Goal: Task Accomplishment & Management: Manage account settings

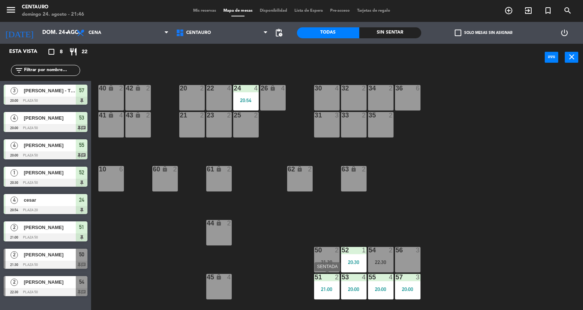
click at [317, 285] on div "51 2 21:00" at bounding box center [327, 287] width 26 height 26
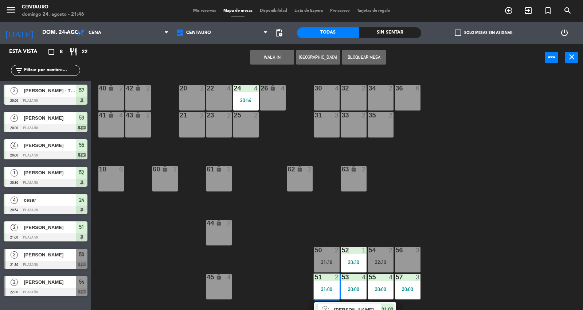
scroll to position [15, 0]
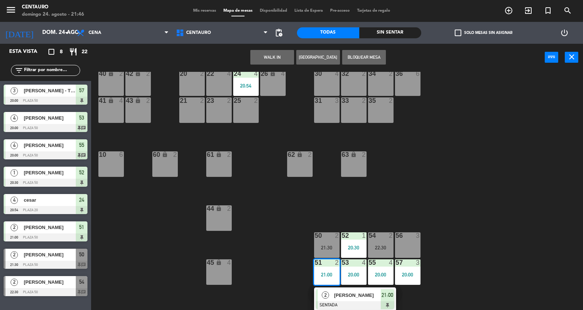
click at [347, 299] on div "[PERSON_NAME]" at bounding box center [356, 295] width 47 height 12
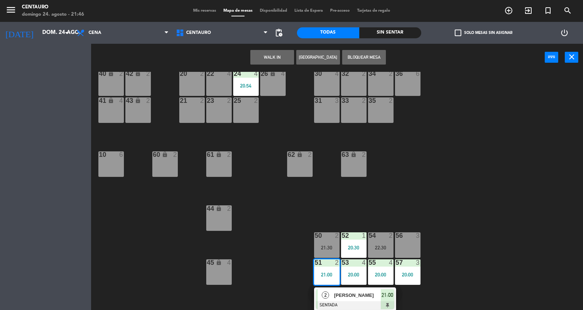
scroll to position [0, 0]
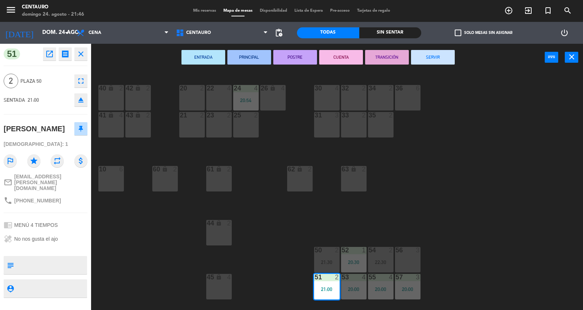
click at [447, 54] on button "SERVIR" at bounding box center [433, 57] width 44 height 15
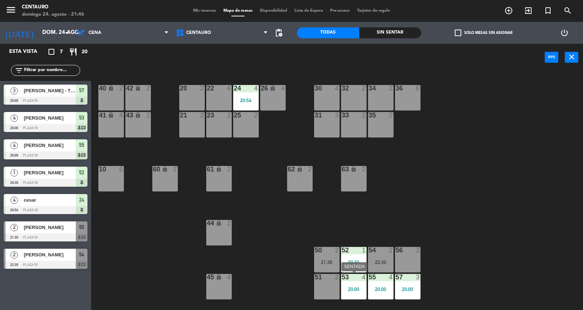
click at [365, 282] on div "53 4 20:00" at bounding box center [354, 287] width 26 height 26
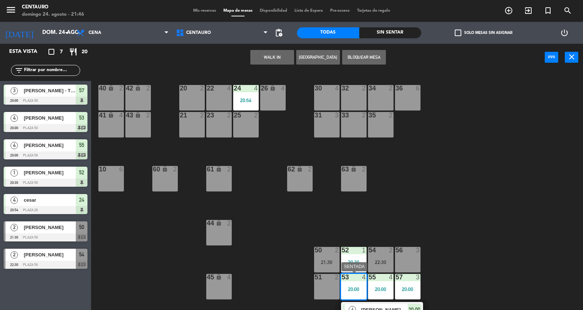
click at [396, 307] on span "[PERSON_NAME]" at bounding box center [384, 310] width 47 height 8
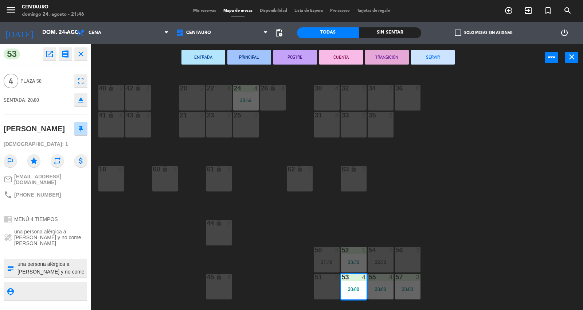
click at [424, 60] on button "SERVIR" at bounding box center [433, 57] width 44 height 15
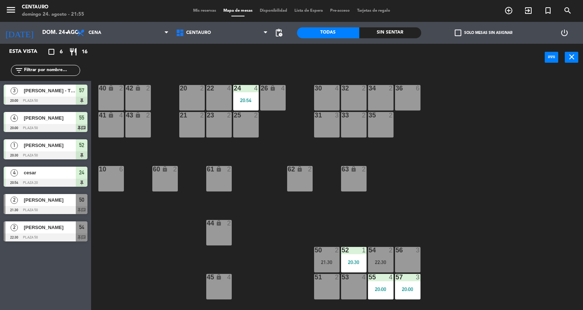
click at [66, 223] on span "[PERSON_NAME]" at bounding box center [50, 227] width 52 height 8
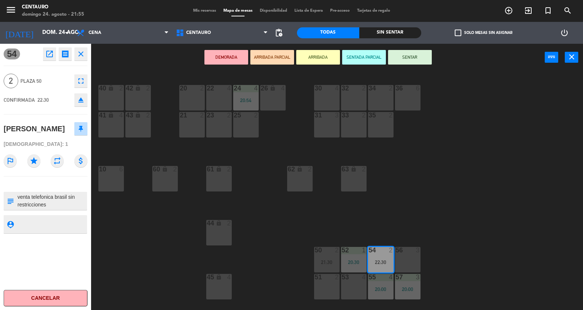
click at [85, 53] on icon "close" at bounding box center [81, 54] width 9 height 9
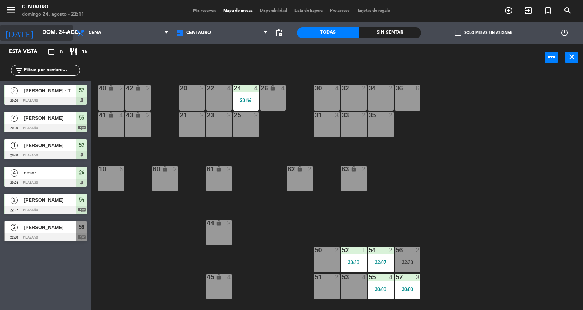
click at [39, 35] on input "dom. 24 ago." at bounding box center [74, 33] width 70 height 14
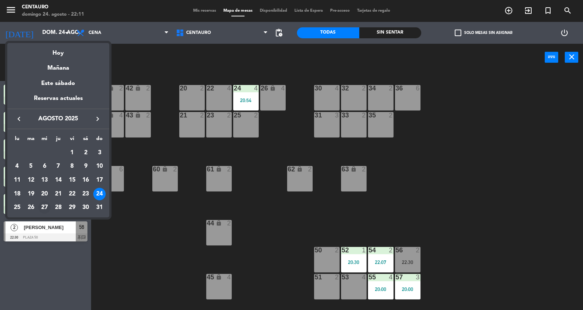
click at [45, 208] on div "27" at bounding box center [44, 207] width 12 height 12
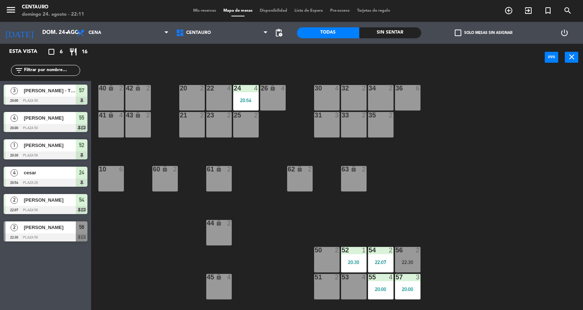
type input "mié. 27 ago."
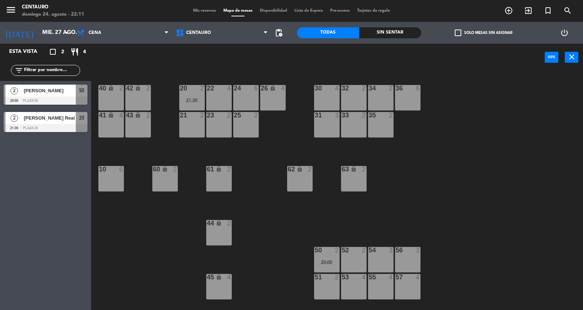
click at [197, 9] on span "Mis reservas" at bounding box center [204, 11] width 30 height 4
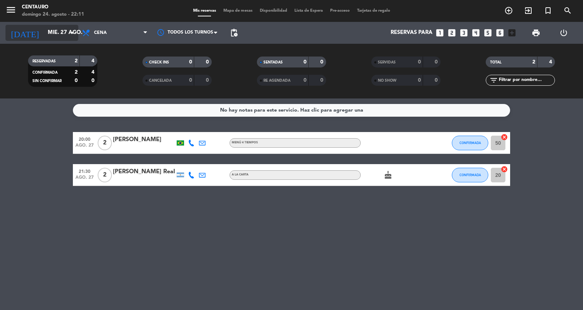
click at [65, 26] on input "mié. 27 ago." at bounding box center [79, 33] width 70 height 14
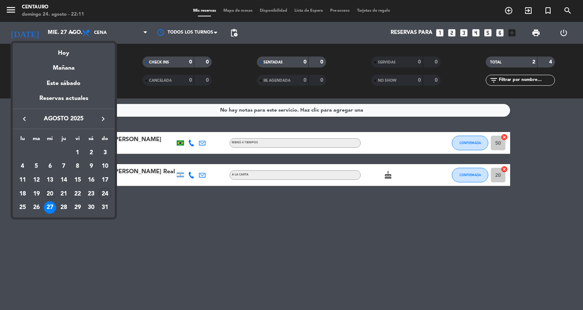
click at [47, 195] on div "20" at bounding box center [50, 194] width 12 height 12
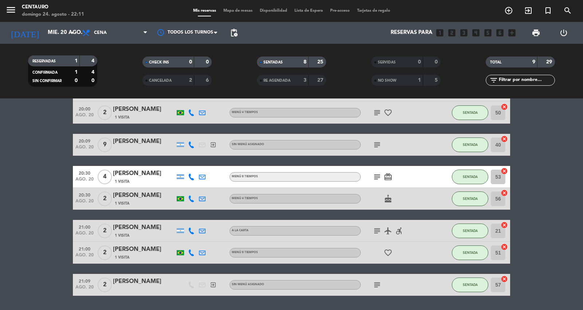
scroll to position [96, 0]
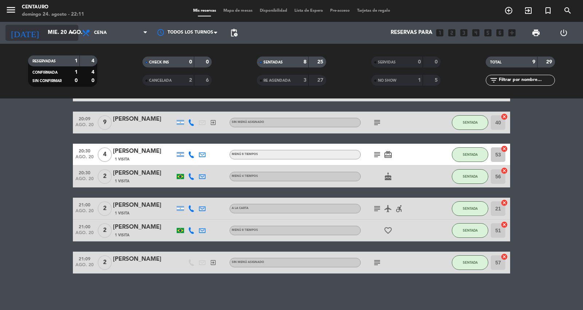
click at [57, 30] on input "mié. 20 ago." at bounding box center [79, 33] width 70 height 14
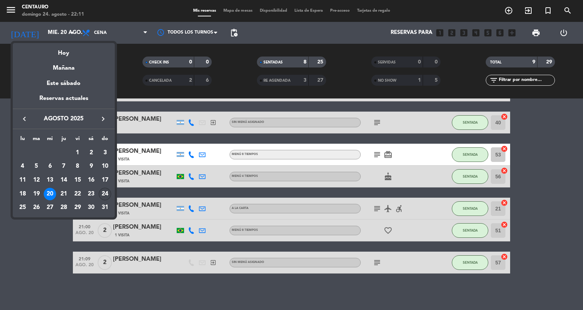
click at [106, 192] on div "24" at bounding box center [105, 194] width 12 height 12
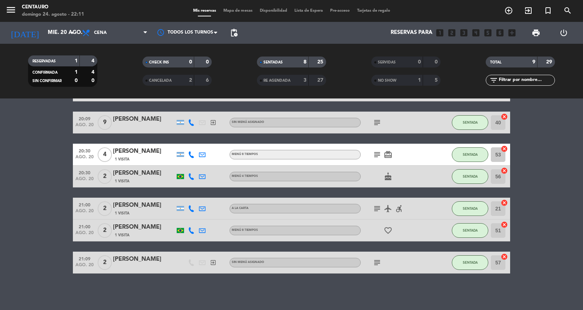
type input "dom. 24 ago."
